Goal: Task Accomplishment & Management: Use online tool/utility

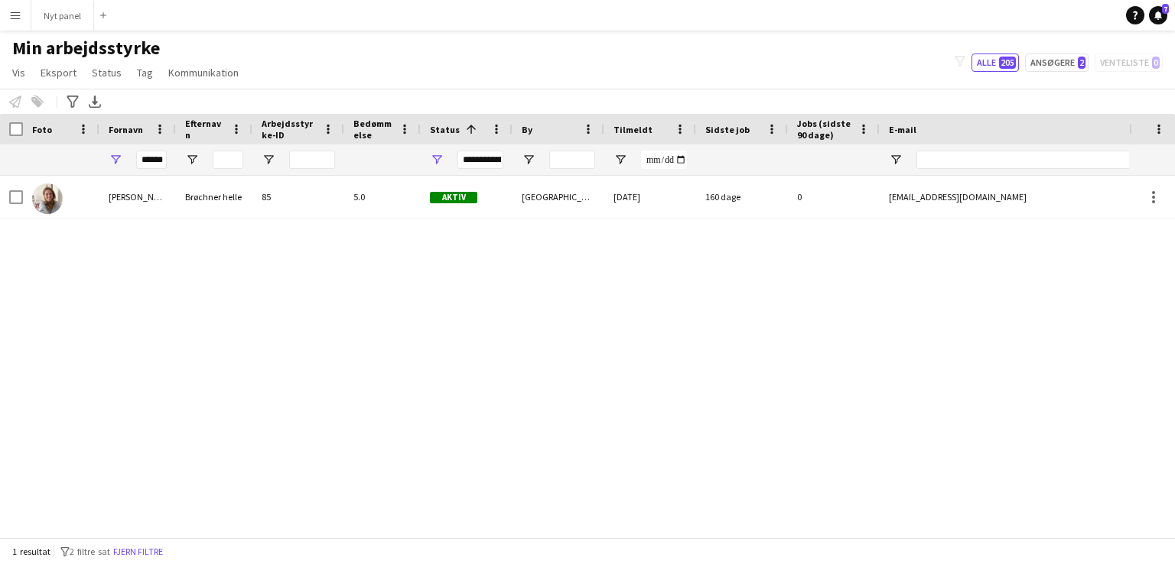
click at [21, 11] on button "Menu" at bounding box center [15, 15] width 31 height 31
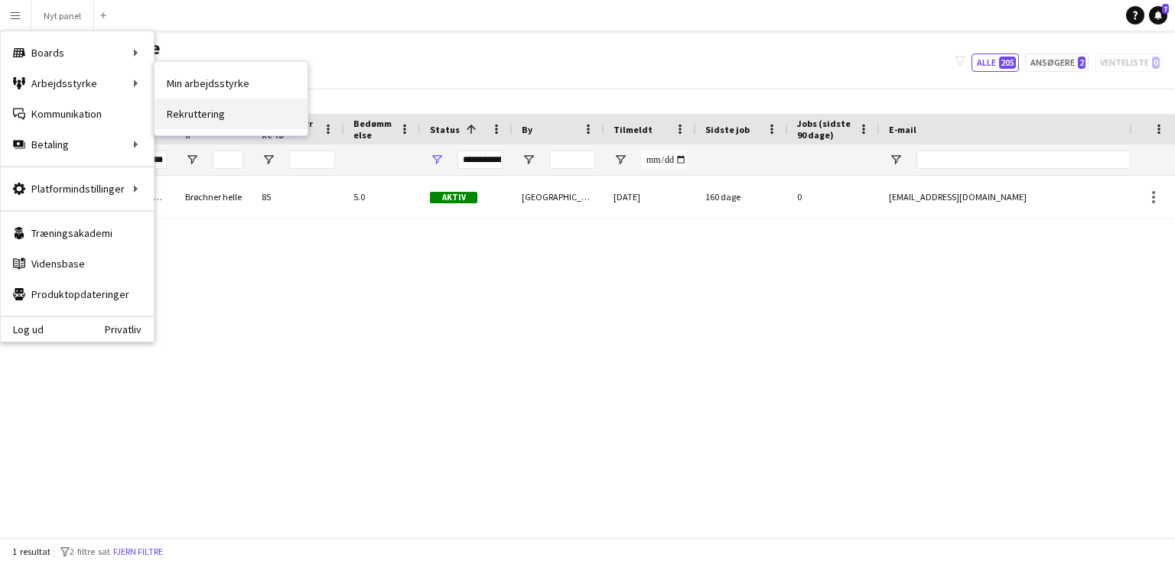
click at [213, 108] on link "Rekruttering" at bounding box center [230, 114] width 153 height 31
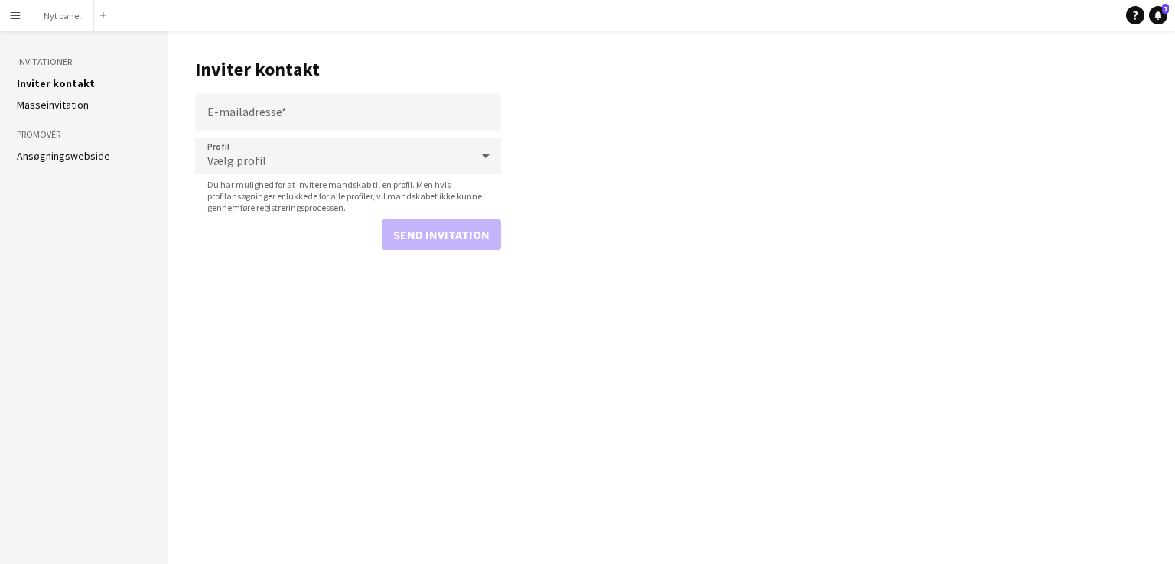
click at [55, 100] on link "Masseinvitation" at bounding box center [53, 105] width 72 height 14
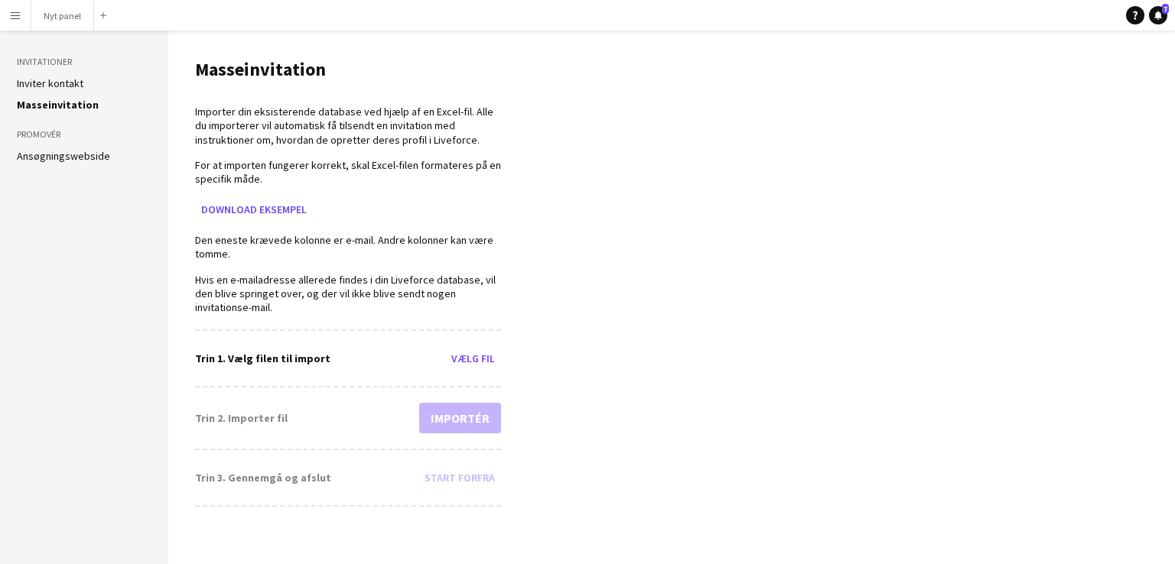
click at [71, 153] on link "Ansøgningswebside" at bounding box center [63, 156] width 93 height 14
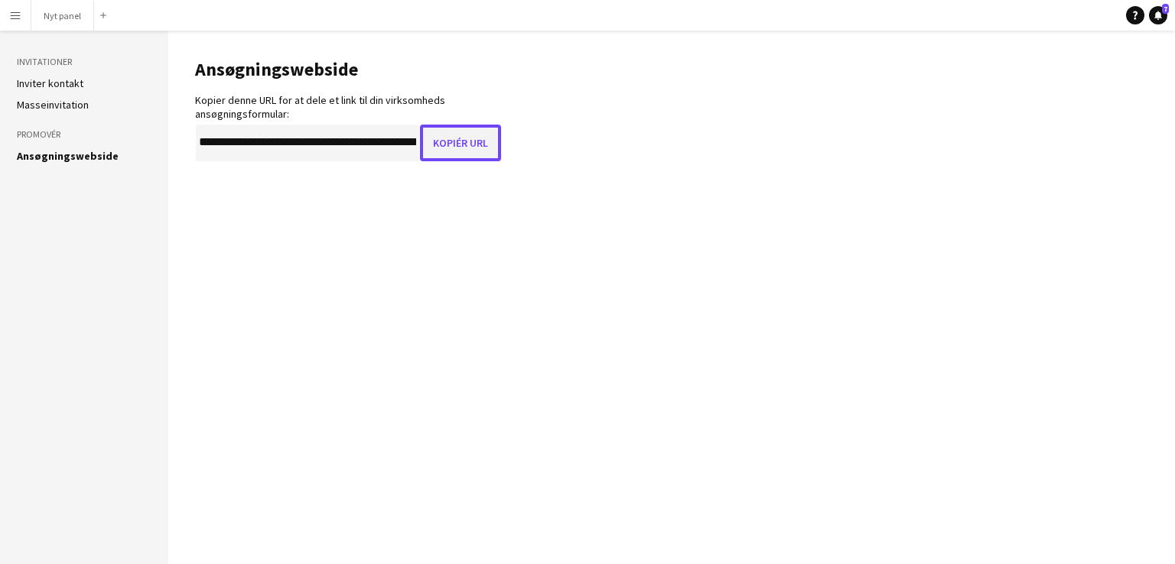
click at [458, 150] on button "Kopiér URL" at bounding box center [460, 143] width 81 height 37
